Goal: Navigation & Orientation: Find specific page/section

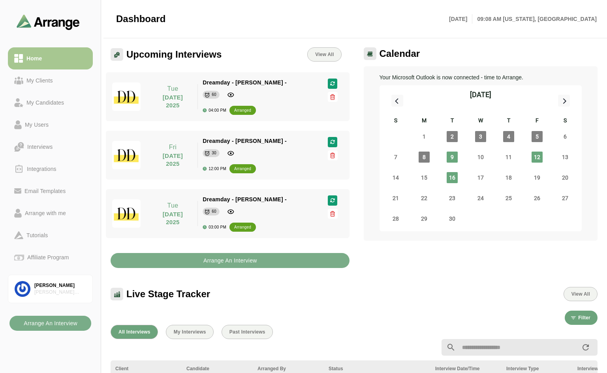
scroll to position [183, 0]
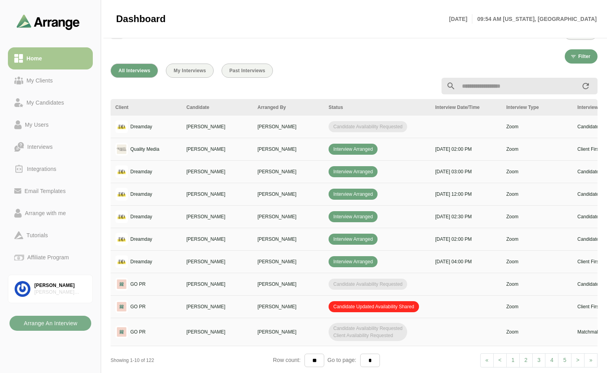
scroll to position [276, 0]
